Goal: Navigation & Orientation: Understand site structure

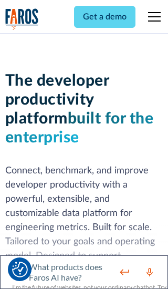
scroll to position [159, 0]
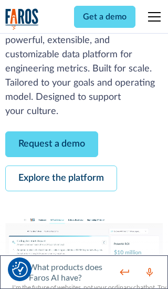
click at [52, 144] on link "Request a demo" at bounding box center [51, 145] width 93 height 26
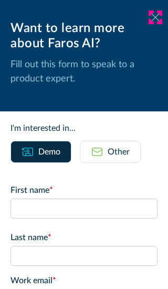
click at [156, 17] on icon at bounding box center [156, 17] width 8 height 8
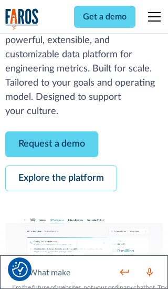
scroll to position [193, 0]
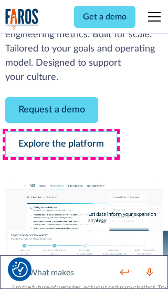
click at [61, 144] on link "Explore the platform" at bounding box center [61, 145] width 112 height 26
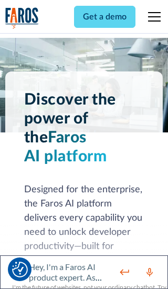
scroll to position [7910, 0]
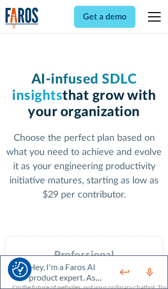
scroll to position [1635, 0]
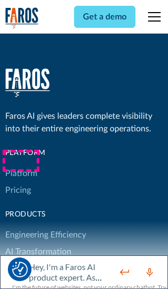
click at [21, 165] on link "Platform" at bounding box center [21, 173] width 32 height 17
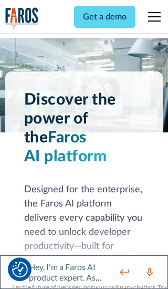
scroll to position [8248, 0]
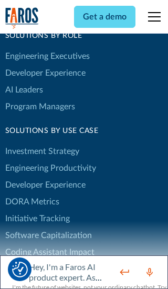
scroll to position [6511, 0]
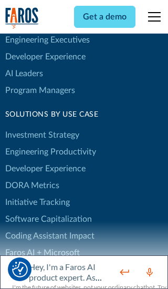
click at [32, 177] on link "DORA Metrics" at bounding box center [32, 185] width 54 height 17
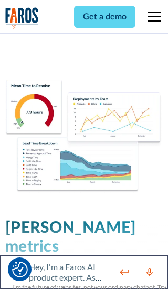
scroll to position [4613, 0]
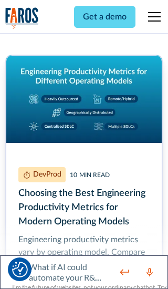
scroll to position [4773, 0]
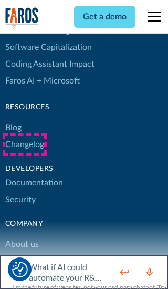
click at [24, 145] on link "Changelog" at bounding box center [24, 144] width 39 height 17
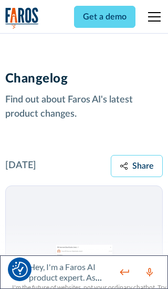
scroll to position [12717, 0]
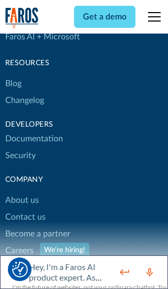
click at [22, 192] on link "About us" at bounding box center [22, 200] width 34 height 17
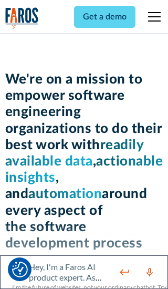
scroll to position [3634, 0]
